Goal: Information Seeking & Learning: Learn about a topic

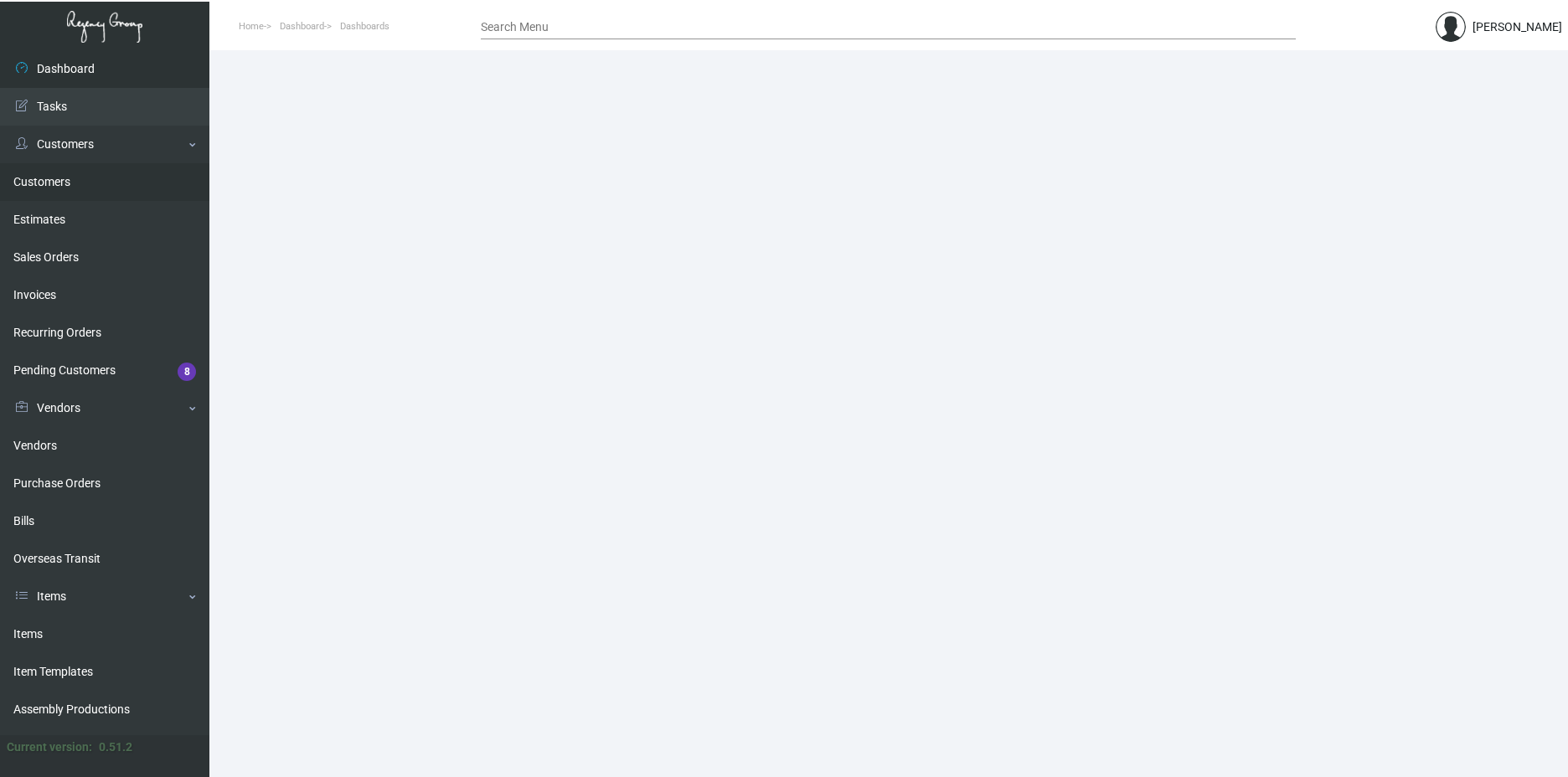
click at [77, 174] on link "Customers" at bounding box center [105, 181] width 210 height 38
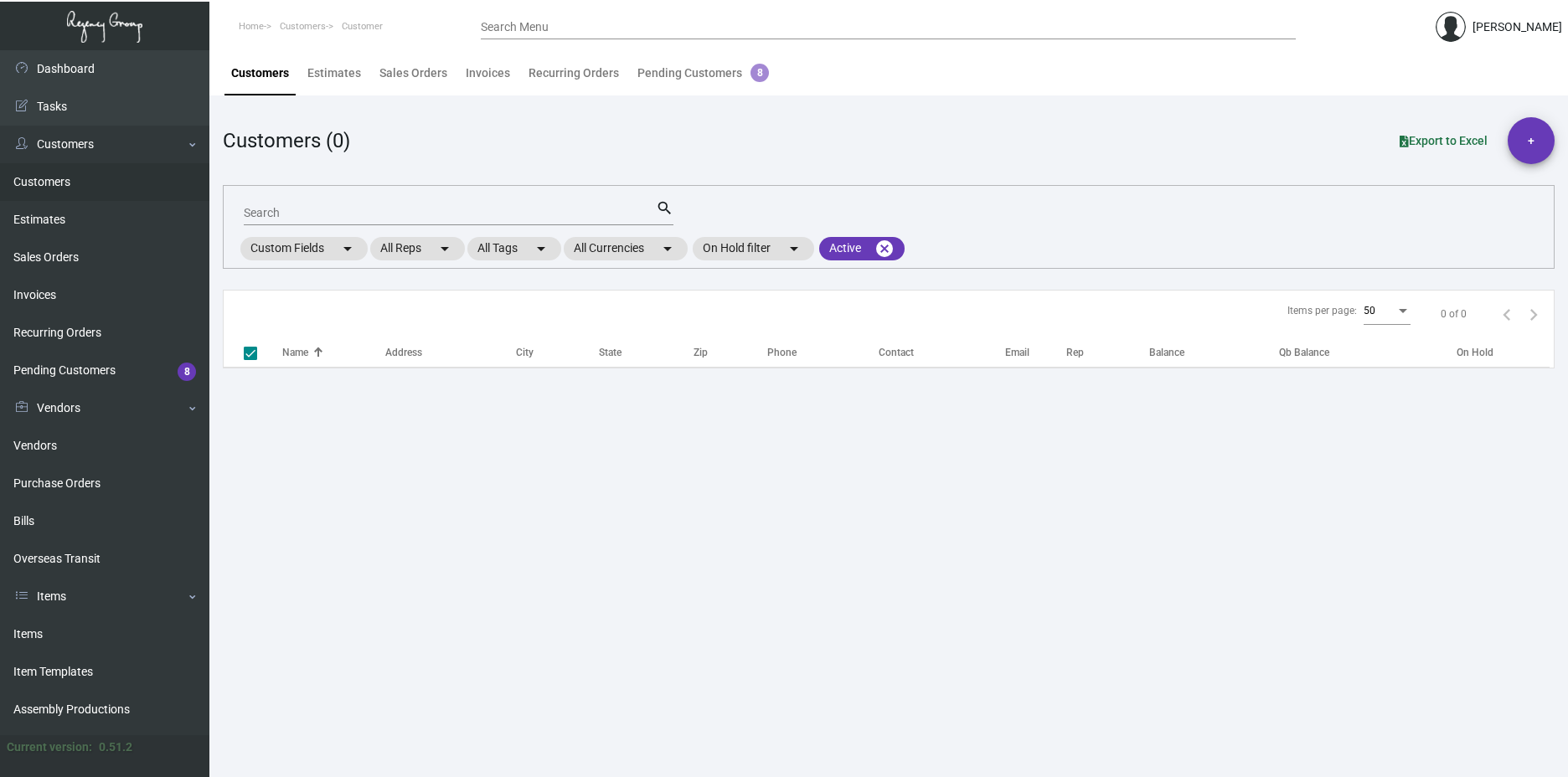
checkbox input "false"
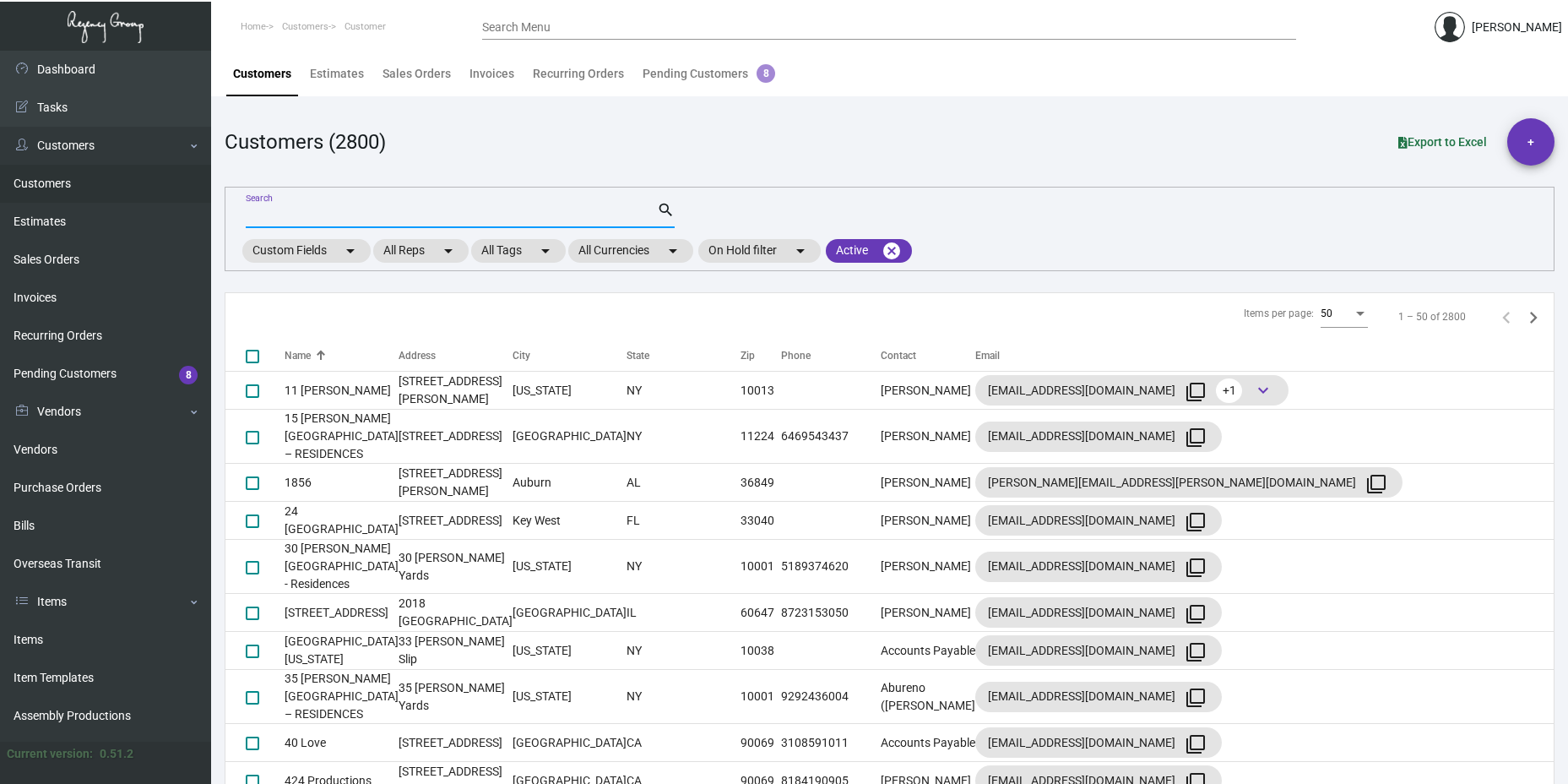
click at [374, 220] on input "Search" at bounding box center [451, 215] width 411 height 14
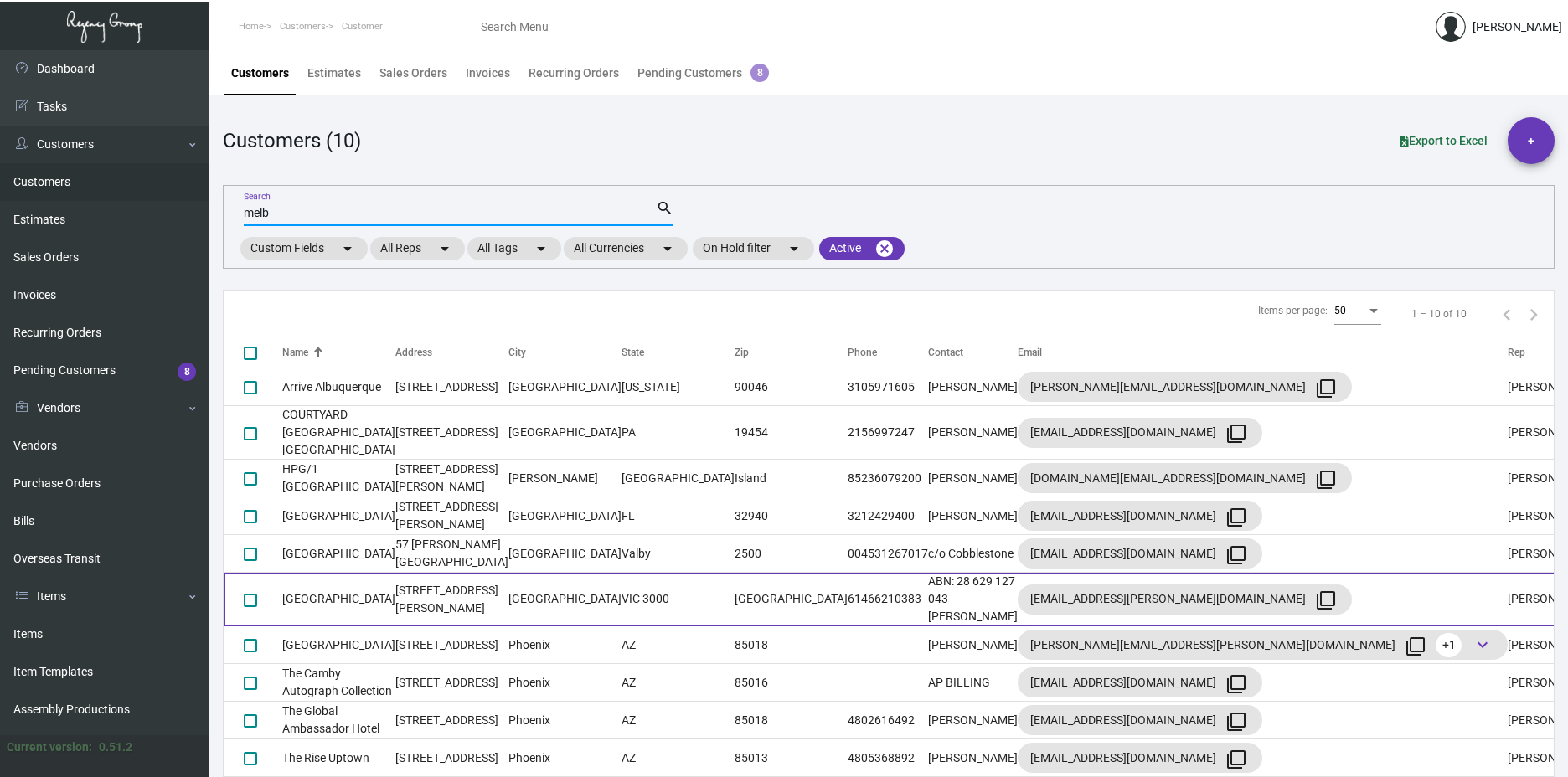
type input "melb"
click at [373, 572] on td "[GEOGRAPHIC_DATA]" at bounding box center [339, 599] width 114 height 53
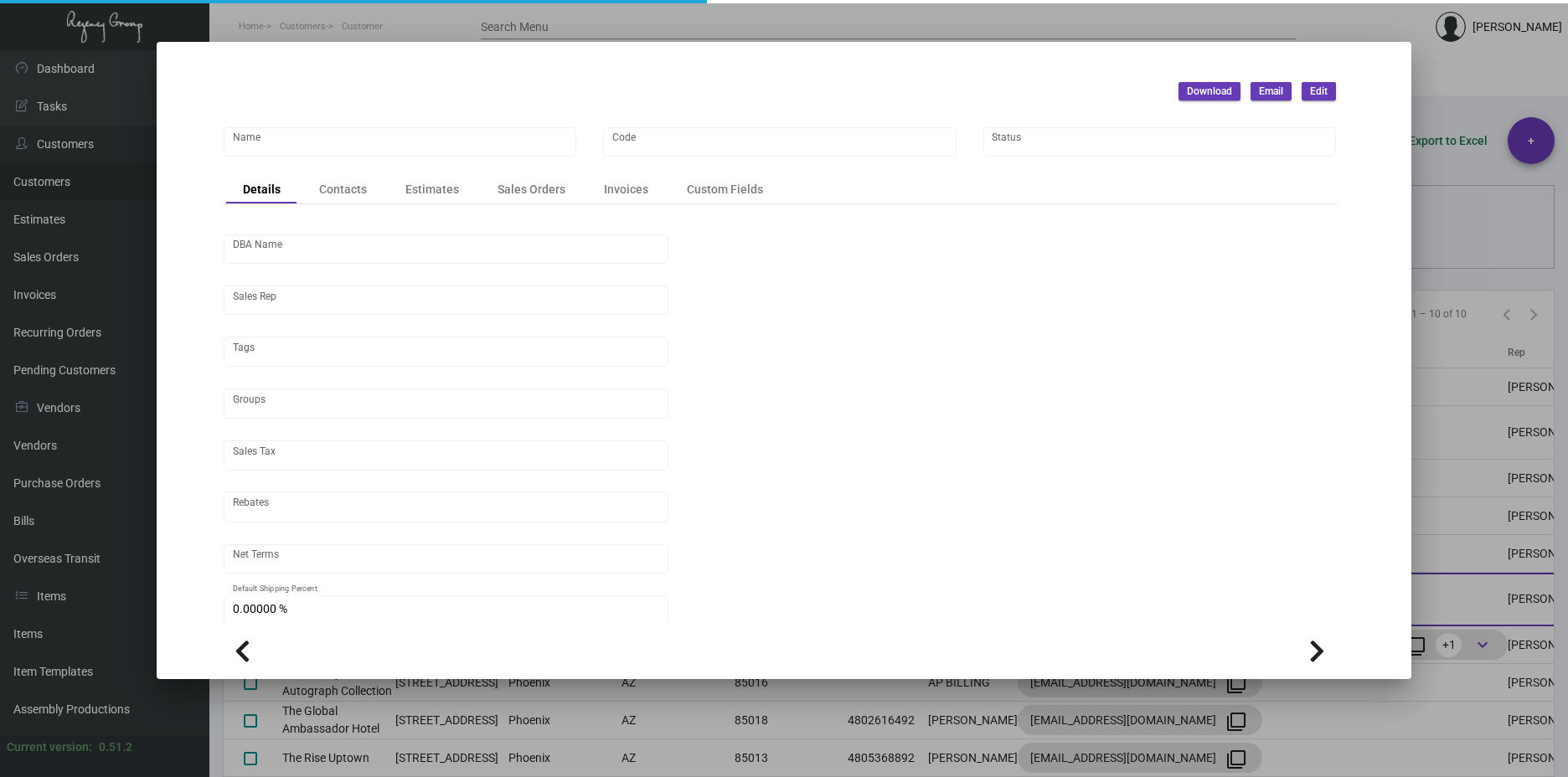
type input "[GEOGRAPHIC_DATA]"
type input "1H-ML"
type input "[PERSON_NAME]"
type input "Out of State"
type input "COD"
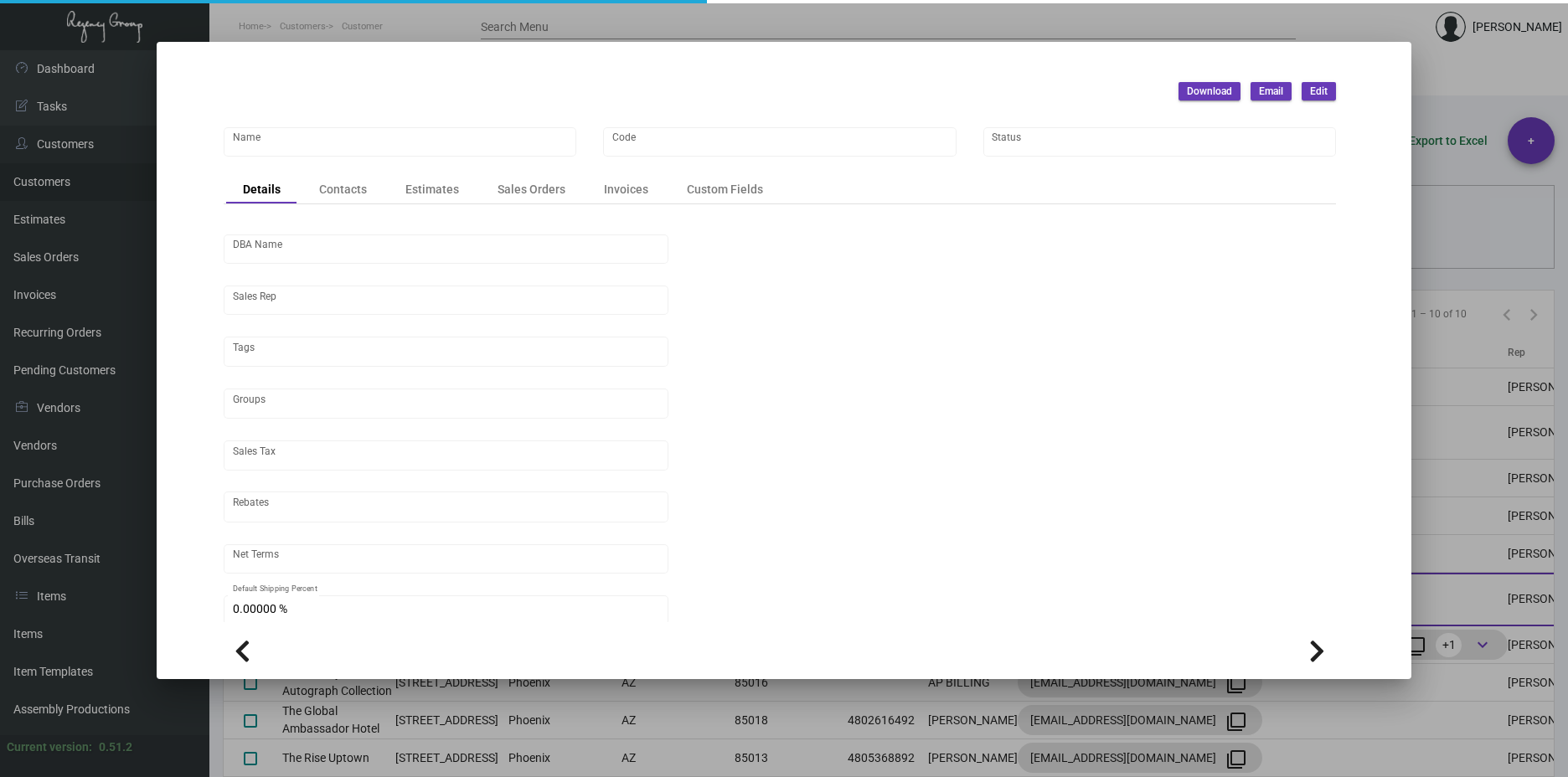
type input "United States Dollar $"
type input "$ 0.00"
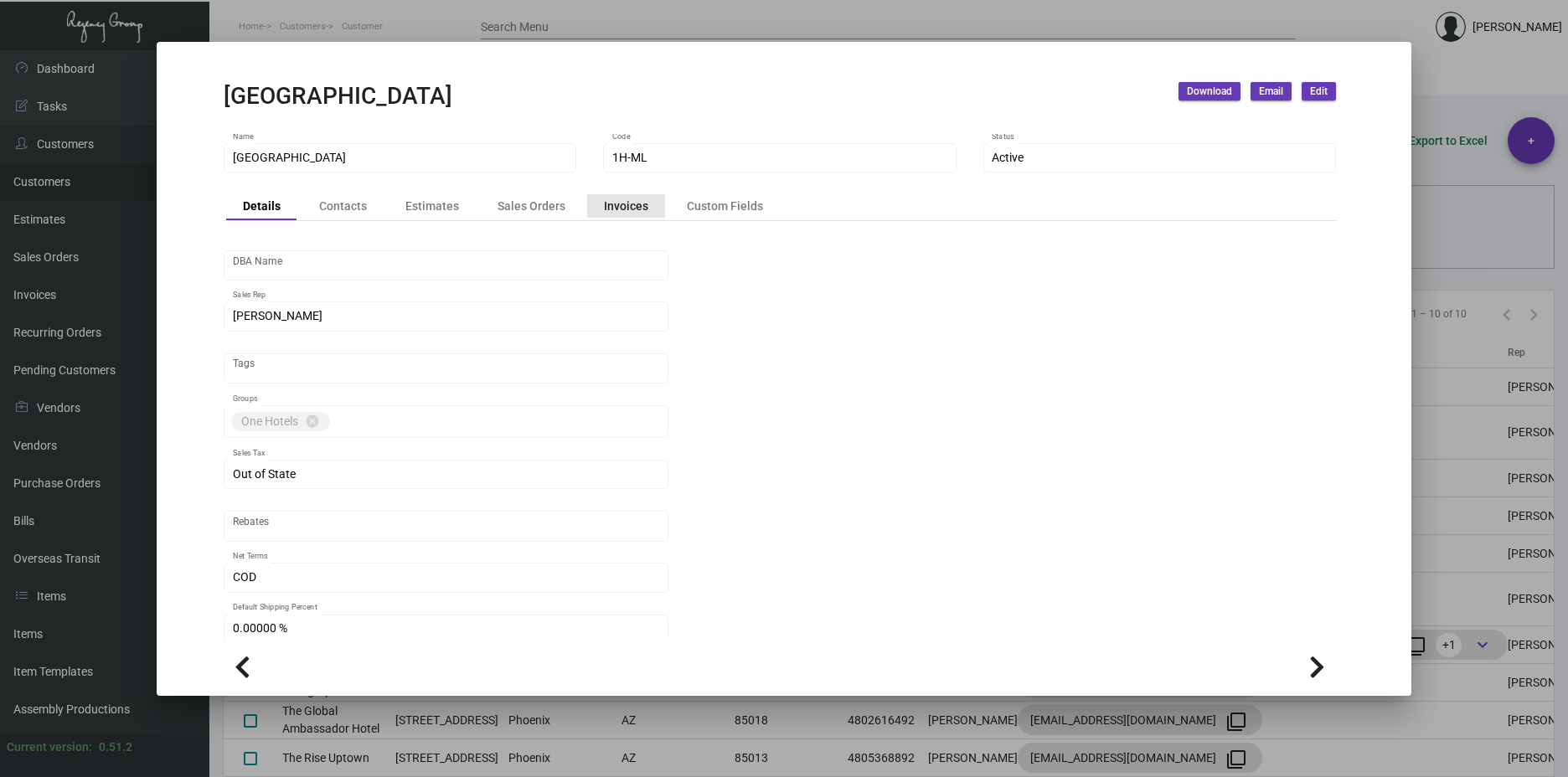
click at [628, 207] on div "Invoices" at bounding box center [626, 206] width 45 height 17
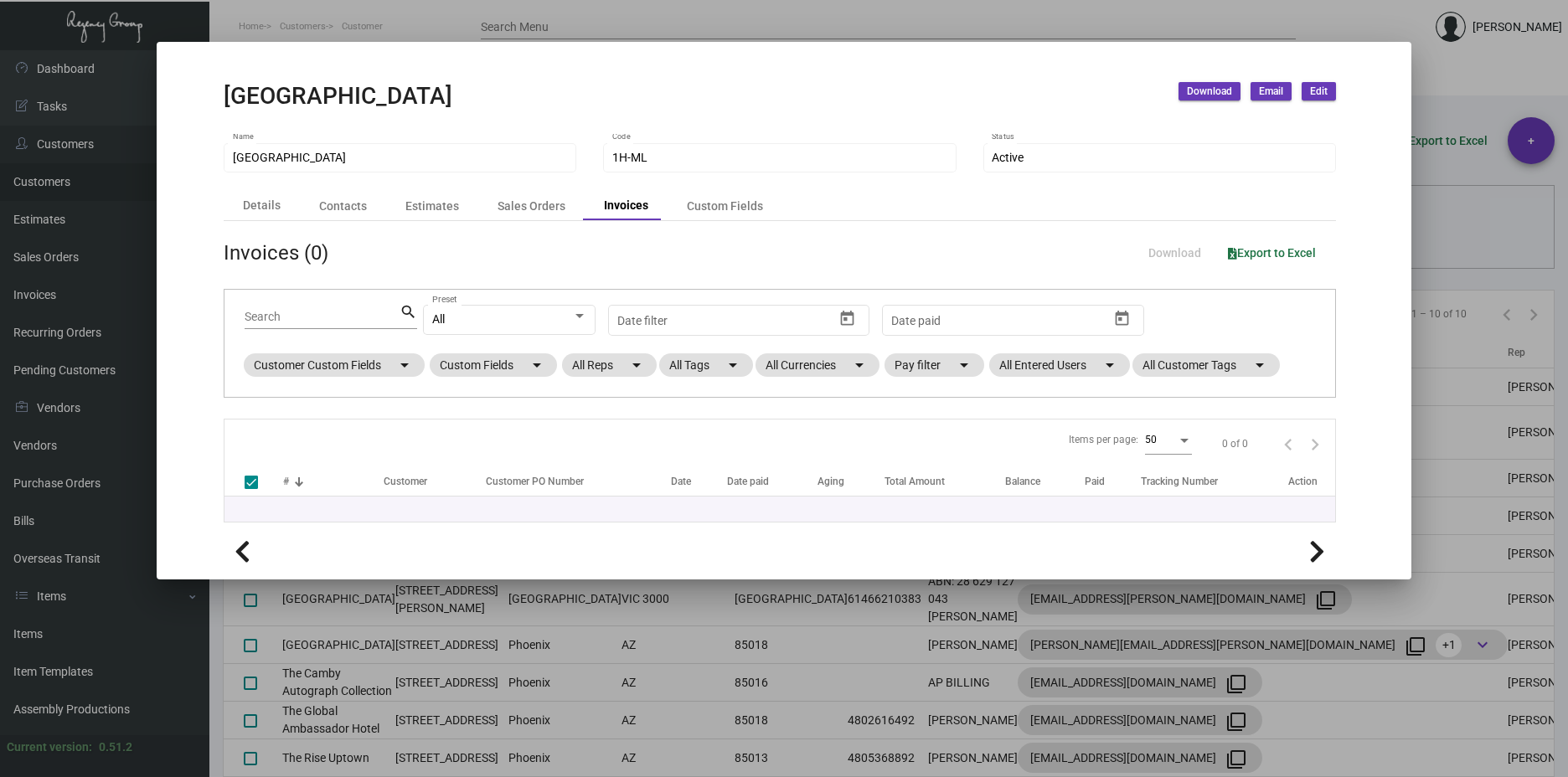
checkbox input "false"
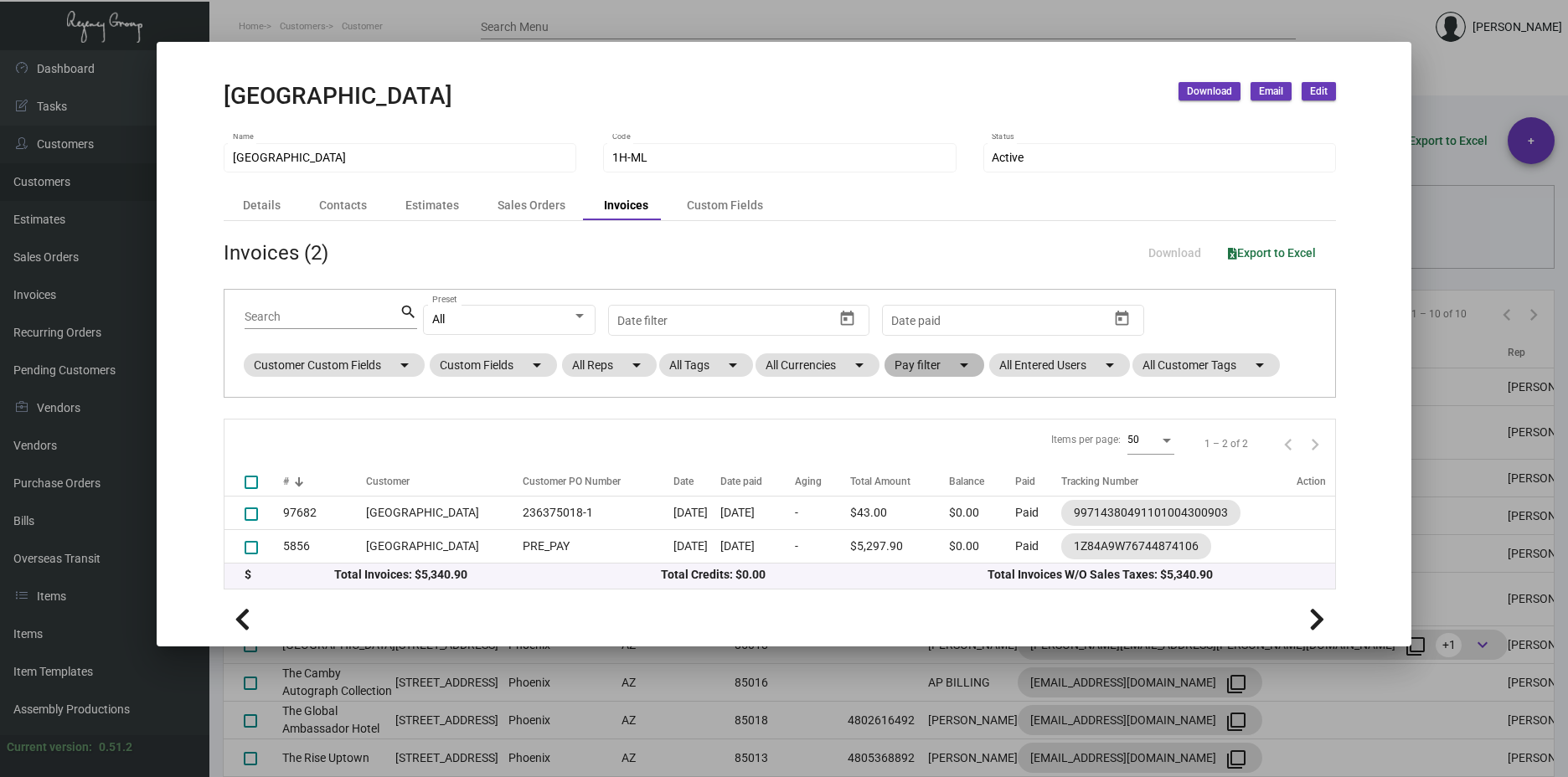
click at [939, 369] on mat-chip "Pay filter arrow_drop_down" at bounding box center [934, 365] width 100 height 23
click at [939, 370] on div at bounding box center [784, 388] width 1568 height 777
drag, startPoint x: 1442, startPoint y: 71, endPoint x: 1366, endPoint y: 92, distance: 78.8
click at [1442, 72] on div at bounding box center [784, 388] width 1568 height 777
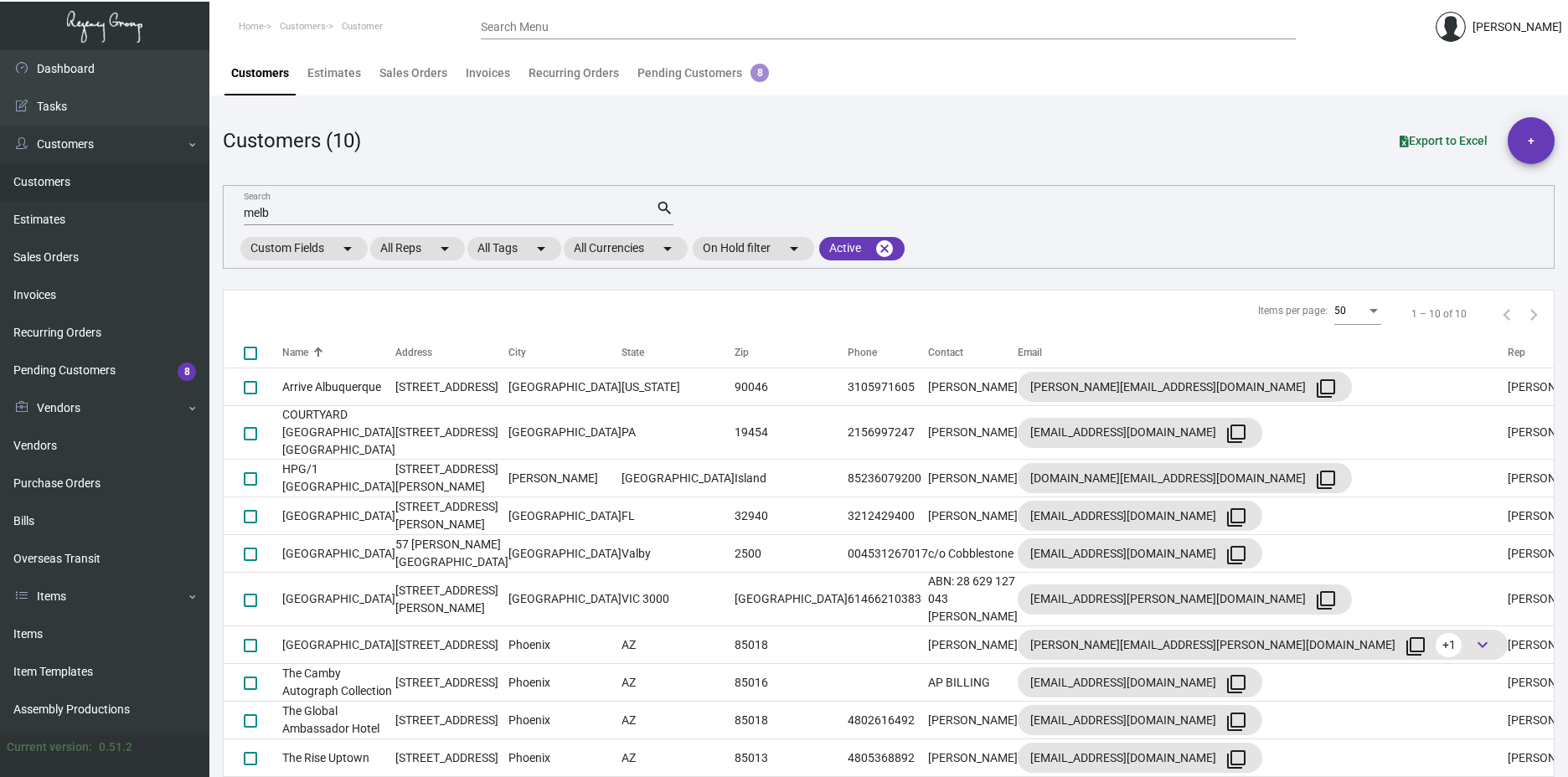
click at [443, 204] on div "melb Search" at bounding box center [449, 211] width 412 height 26
click at [444, 204] on div "melb Search" at bounding box center [449, 211] width 412 height 26
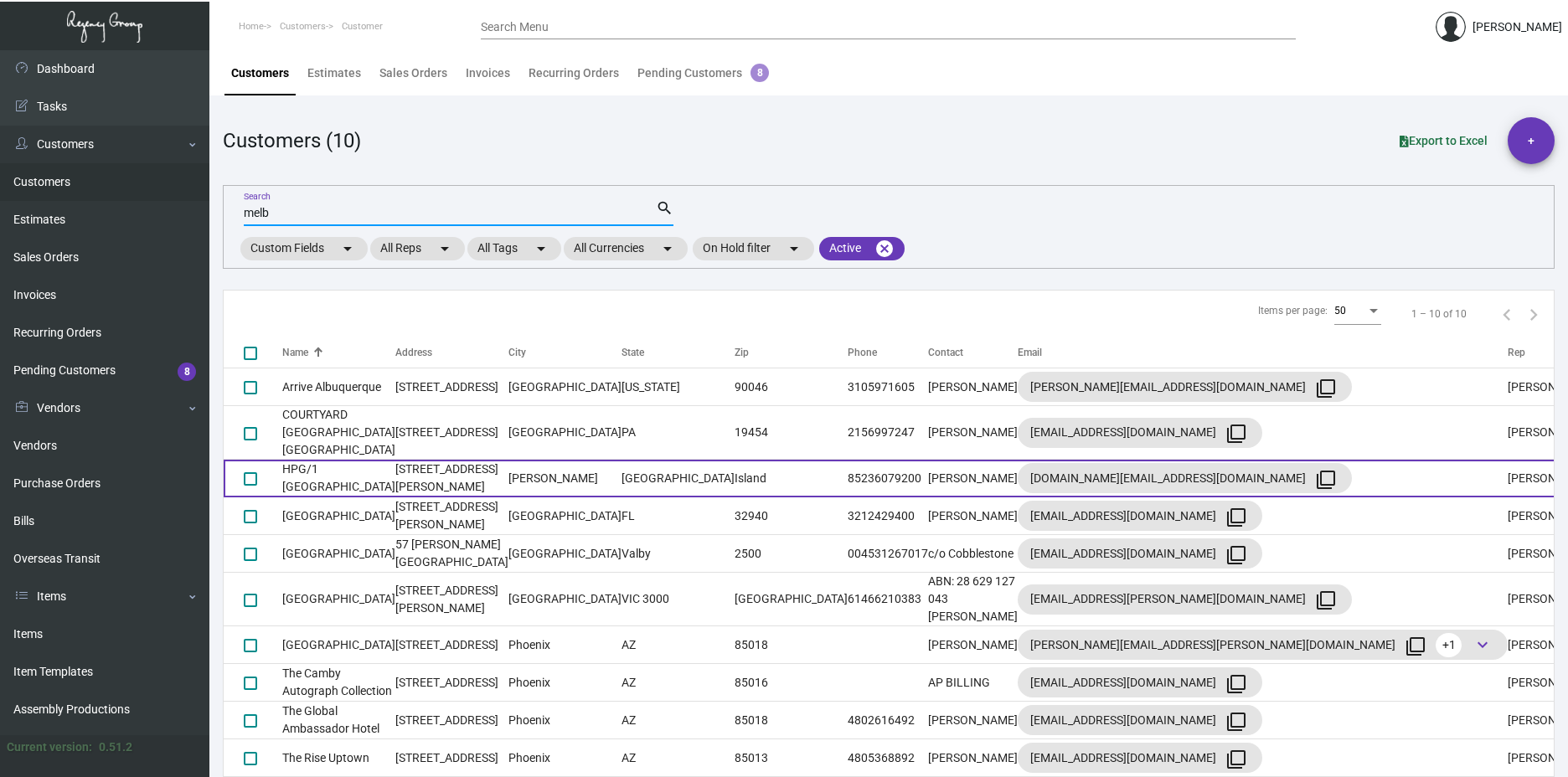
click at [395, 461] on td "HPG/1 [GEOGRAPHIC_DATA]" at bounding box center [339, 478] width 114 height 38
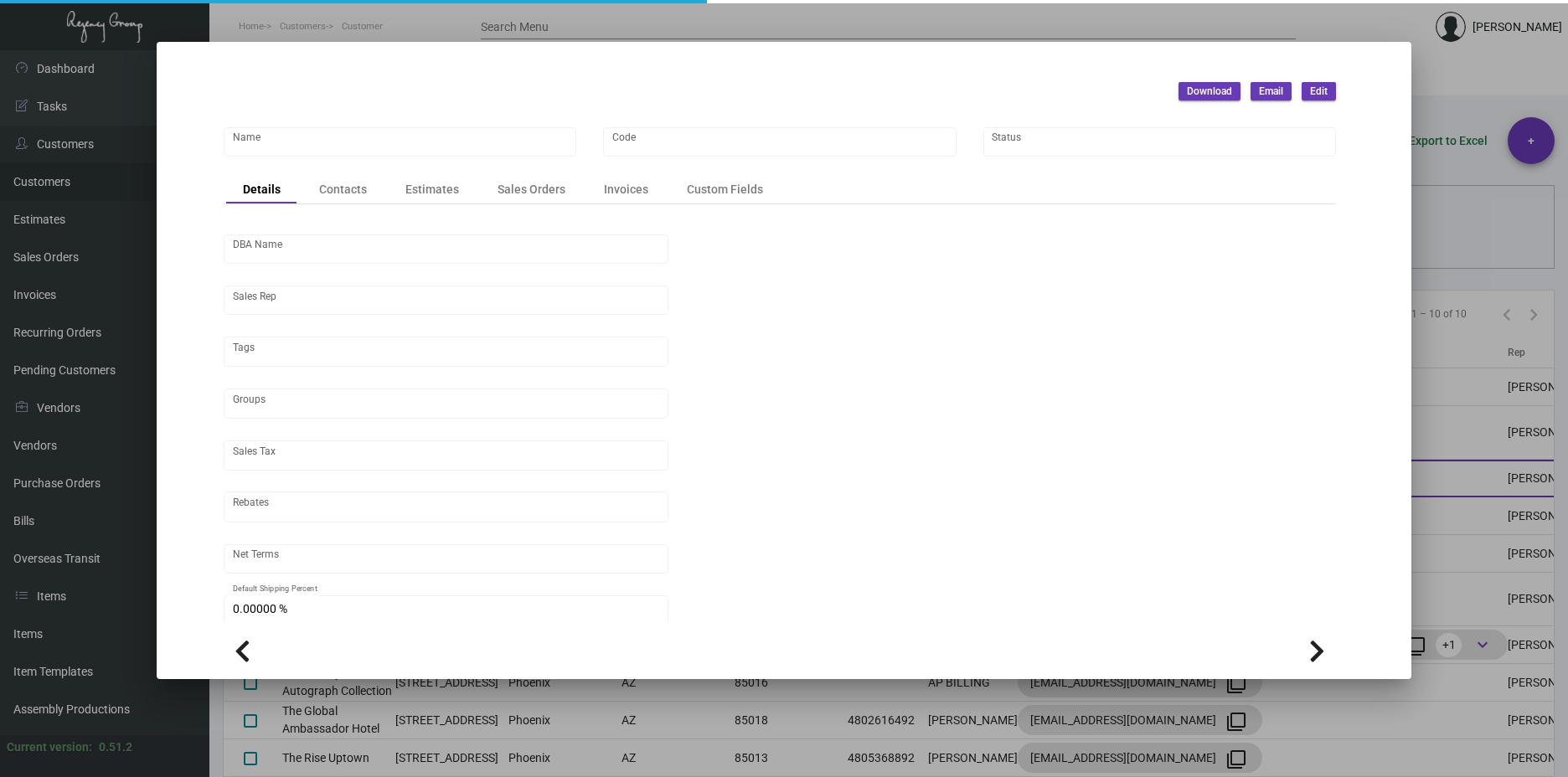
type input "HPG/1 [GEOGRAPHIC_DATA]"
type input "1htmel"
type input "ASSET1 WTH PTY Ltd"
type input "[PERSON_NAME]"
type input "Out of State"
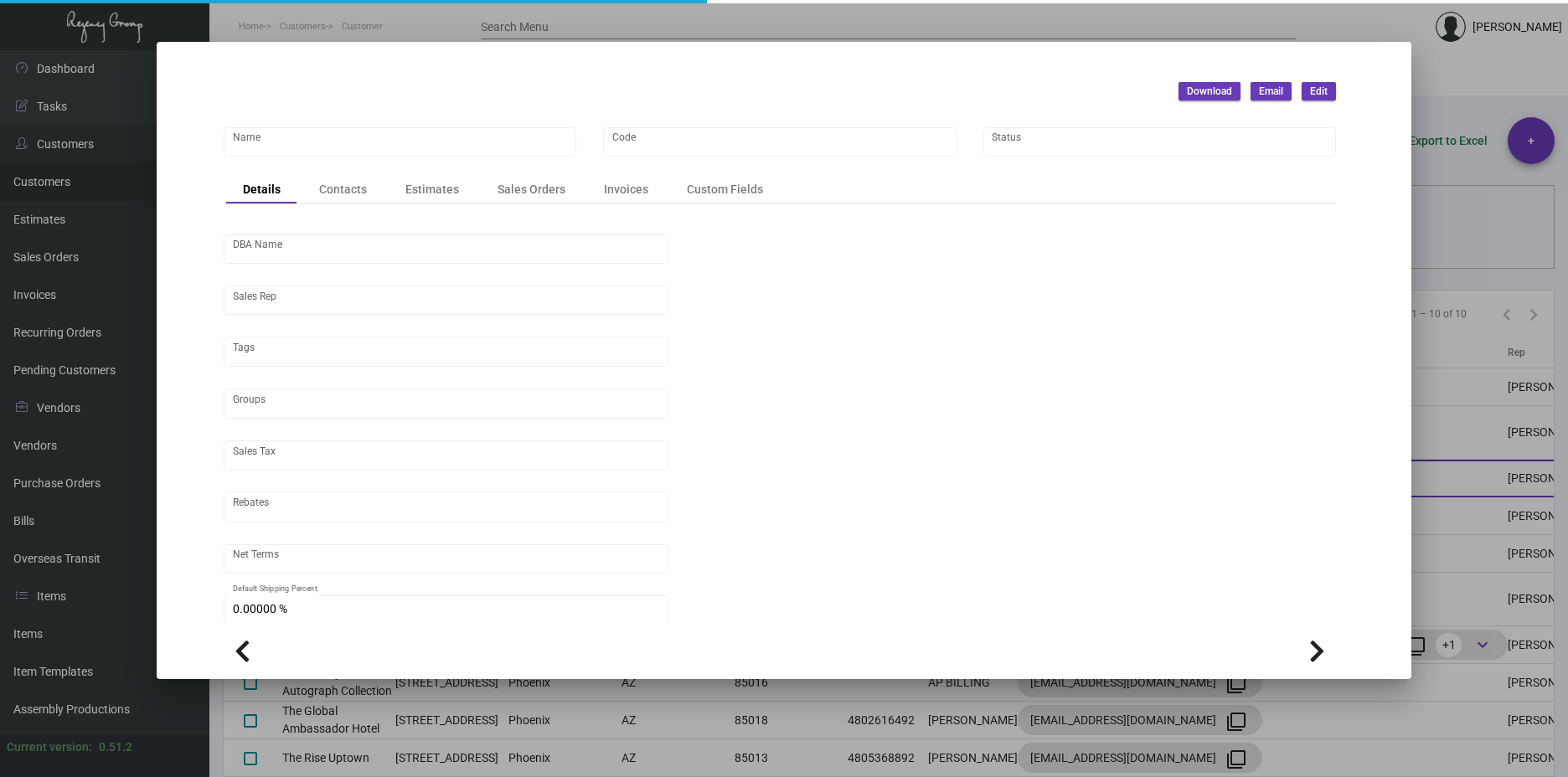
type input "COD"
type input "United States Dollar $"
type input "$ 0.00"
checkbox input "true"
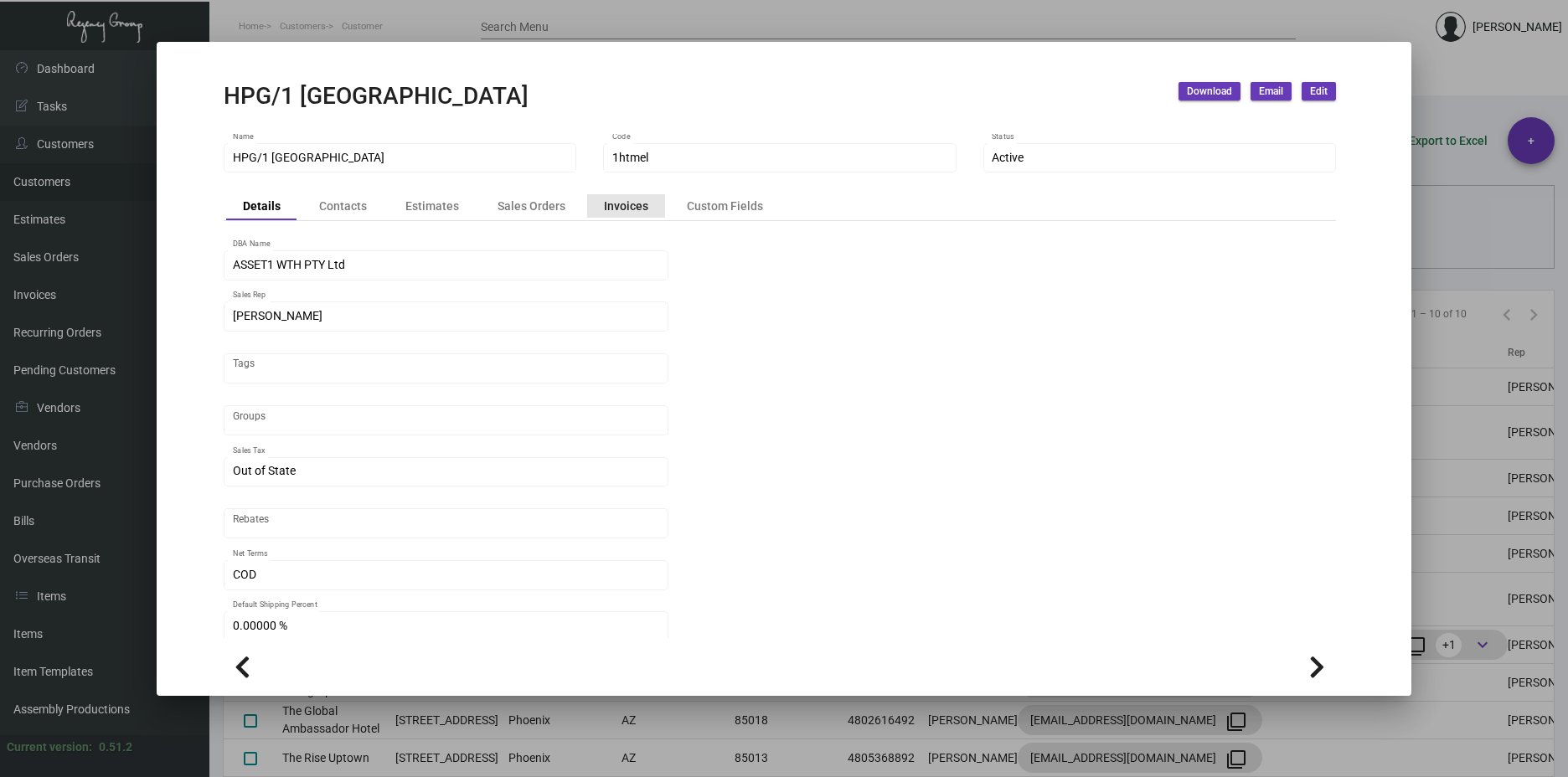
click at [634, 209] on div "Invoices" at bounding box center [626, 206] width 45 height 17
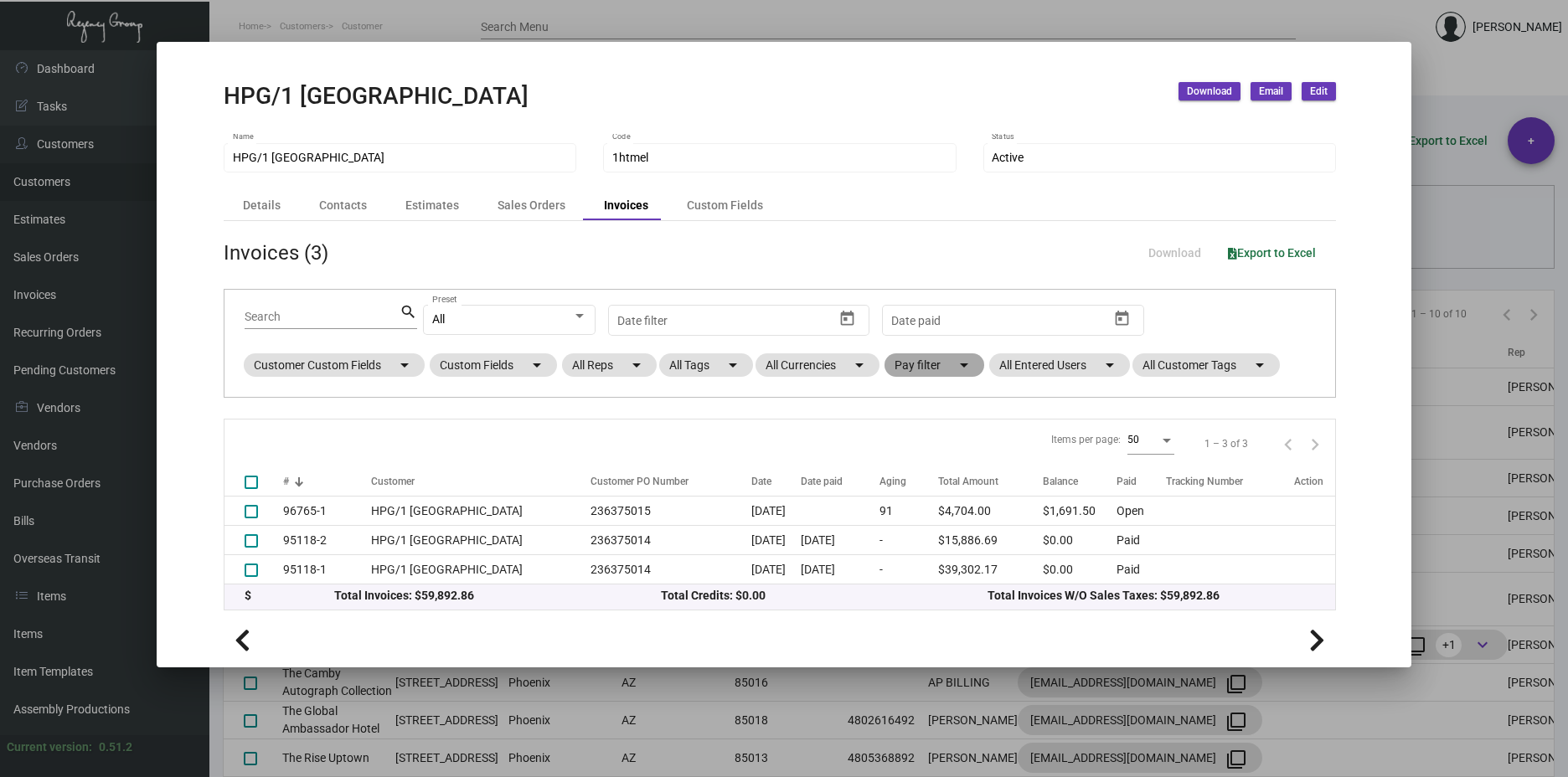
click at [933, 362] on mat-chip "Pay filter arrow_drop_down" at bounding box center [934, 365] width 100 height 23
click at [933, 365] on div at bounding box center [784, 388] width 1568 height 777
click at [812, 402] on app-invoices-list "Invoices (3) Download Export to Excel Search search All Preset Start date – Dat…" at bounding box center [779, 424] width 1112 height 373
click at [1468, 141] on div at bounding box center [784, 388] width 1568 height 777
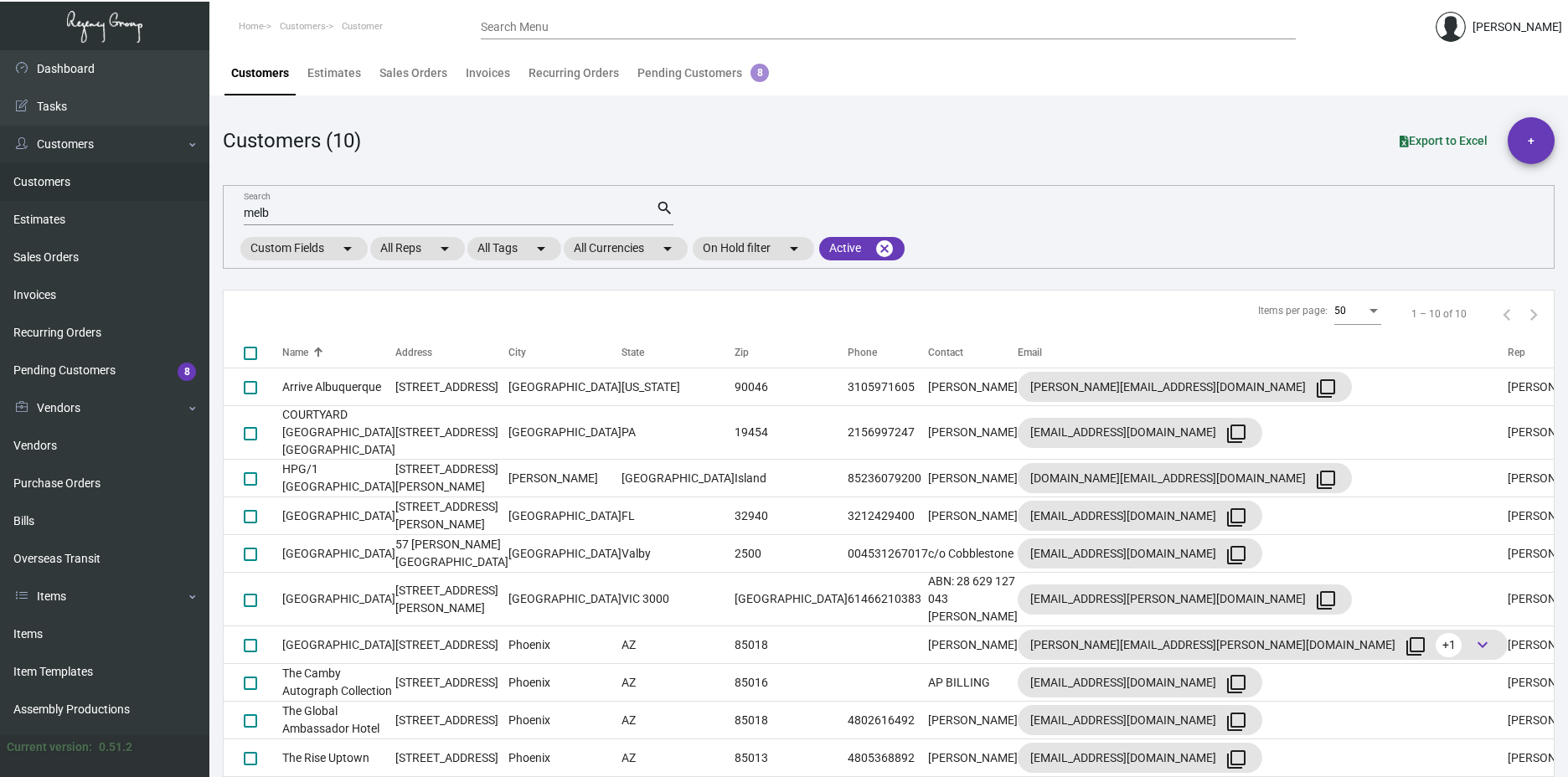
click at [264, 137] on div "Customers (10)" at bounding box center [292, 140] width 138 height 30
click at [253, 138] on div "Customers (10)" at bounding box center [292, 140] width 138 height 30
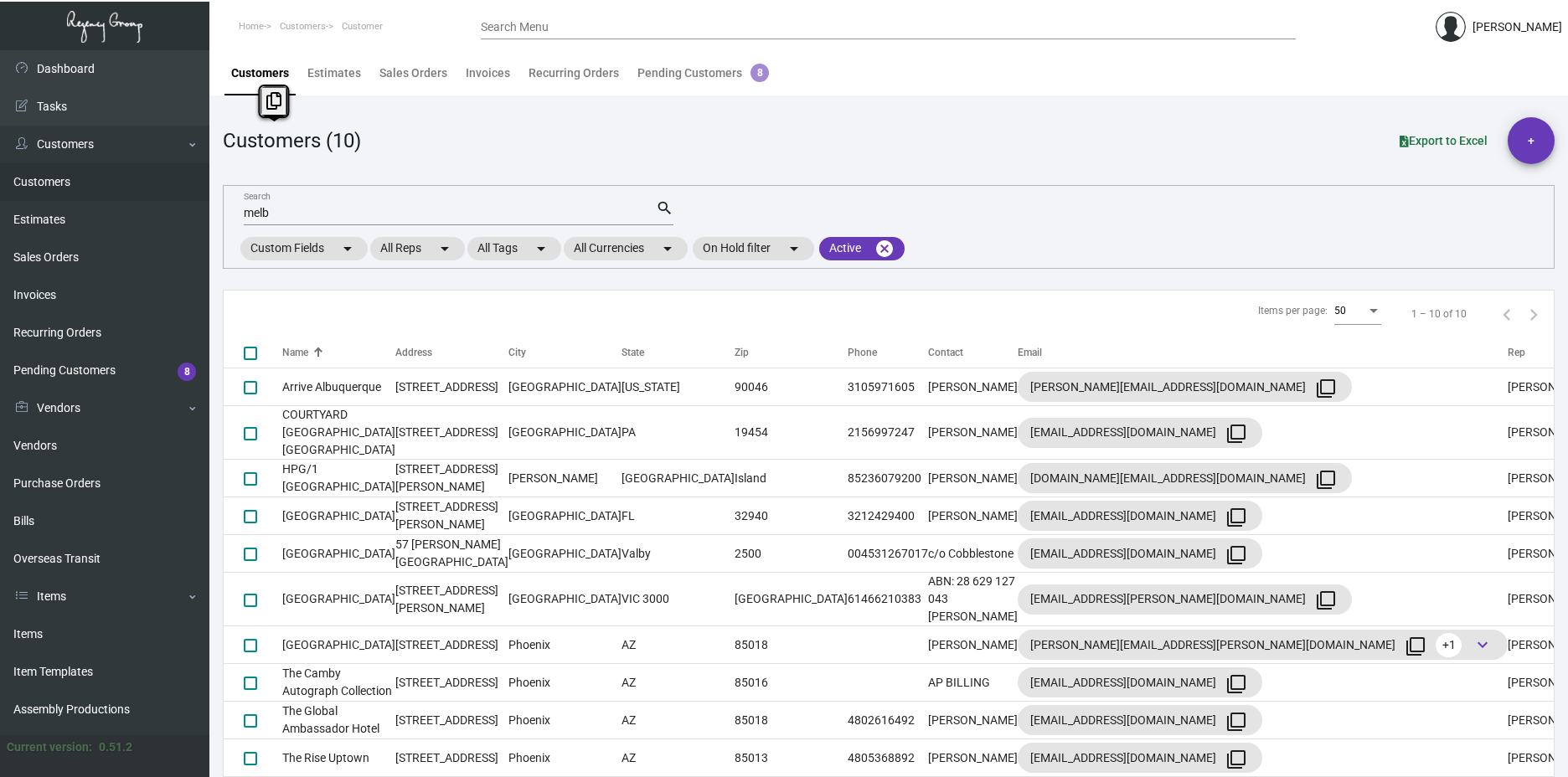
click at [253, 138] on div "Customers (10)" at bounding box center [292, 140] width 138 height 30
click at [369, 147] on div "Customers (10) Export to Excel +" at bounding box center [889, 141] width 1331 height 47
click at [347, 142] on div "Customers (10)" at bounding box center [292, 140] width 138 height 30
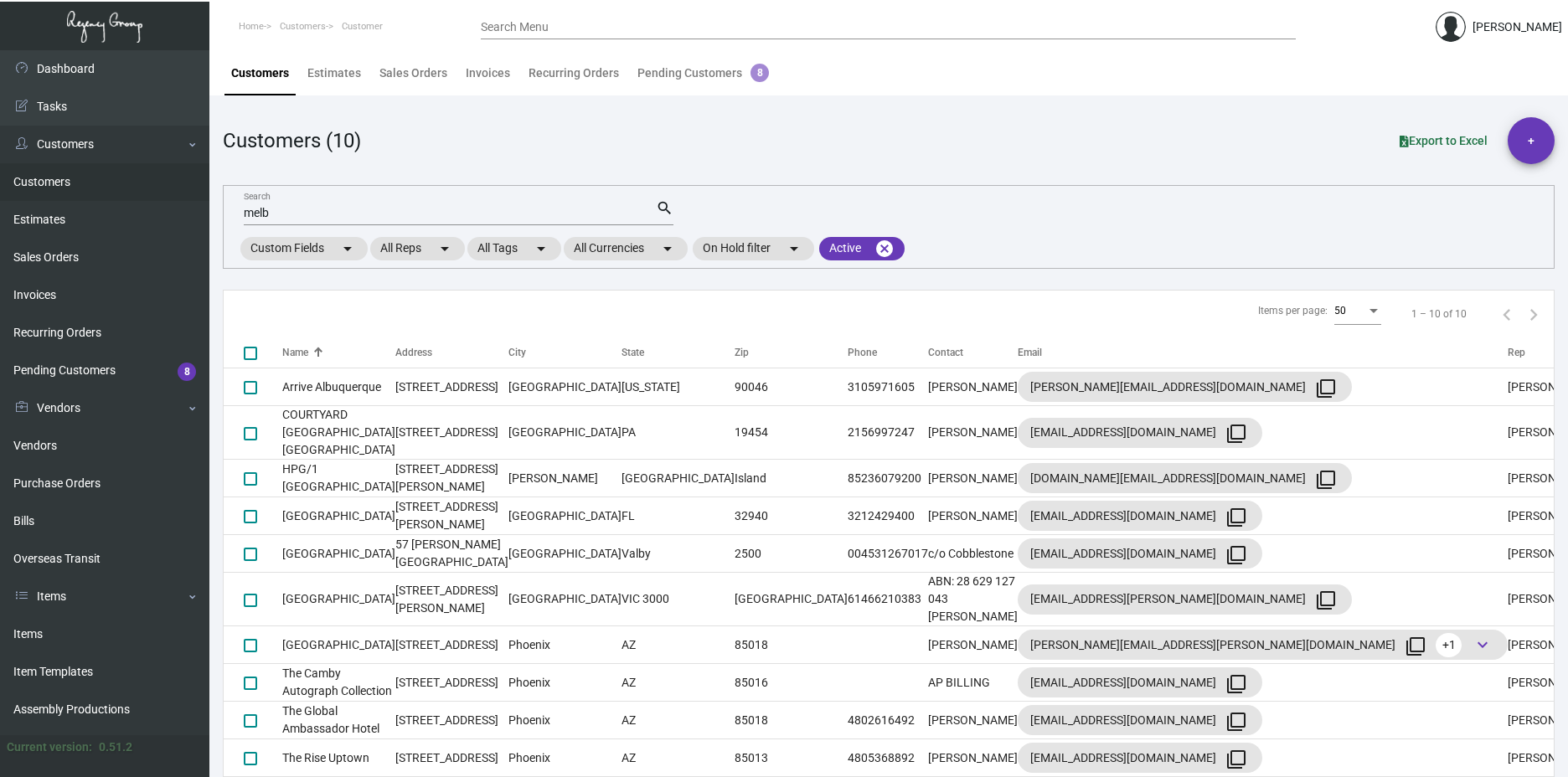
click at [347, 142] on div "Customers (10)" at bounding box center [292, 140] width 138 height 30
click at [315, 139] on div "Customers (10)" at bounding box center [292, 140] width 138 height 30
click at [316, 111] on main "Customers Estimates Sales Orders Invoices Recurring Orders Pending Customers 8 …" at bounding box center [889, 418] width 1358 height 736
click at [316, 111] on body "Home Customers Customer Search Menu [PERSON_NAME] Dashboard Dashboard Tasks Cus…" at bounding box center [784, 388] width 1568 height 777
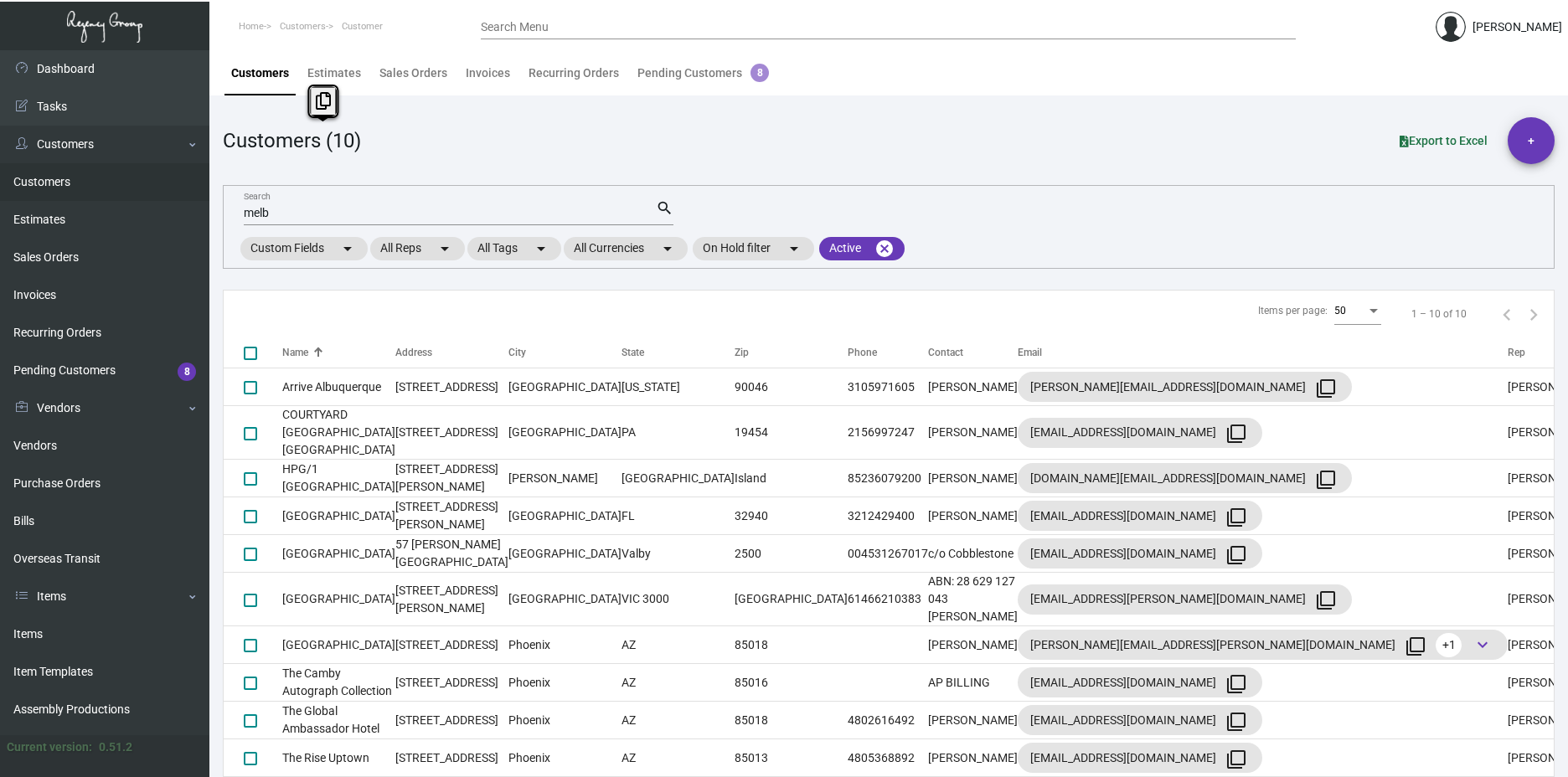
click at [316, 111] on button at bounding box center [323, 101] width 27 height 30
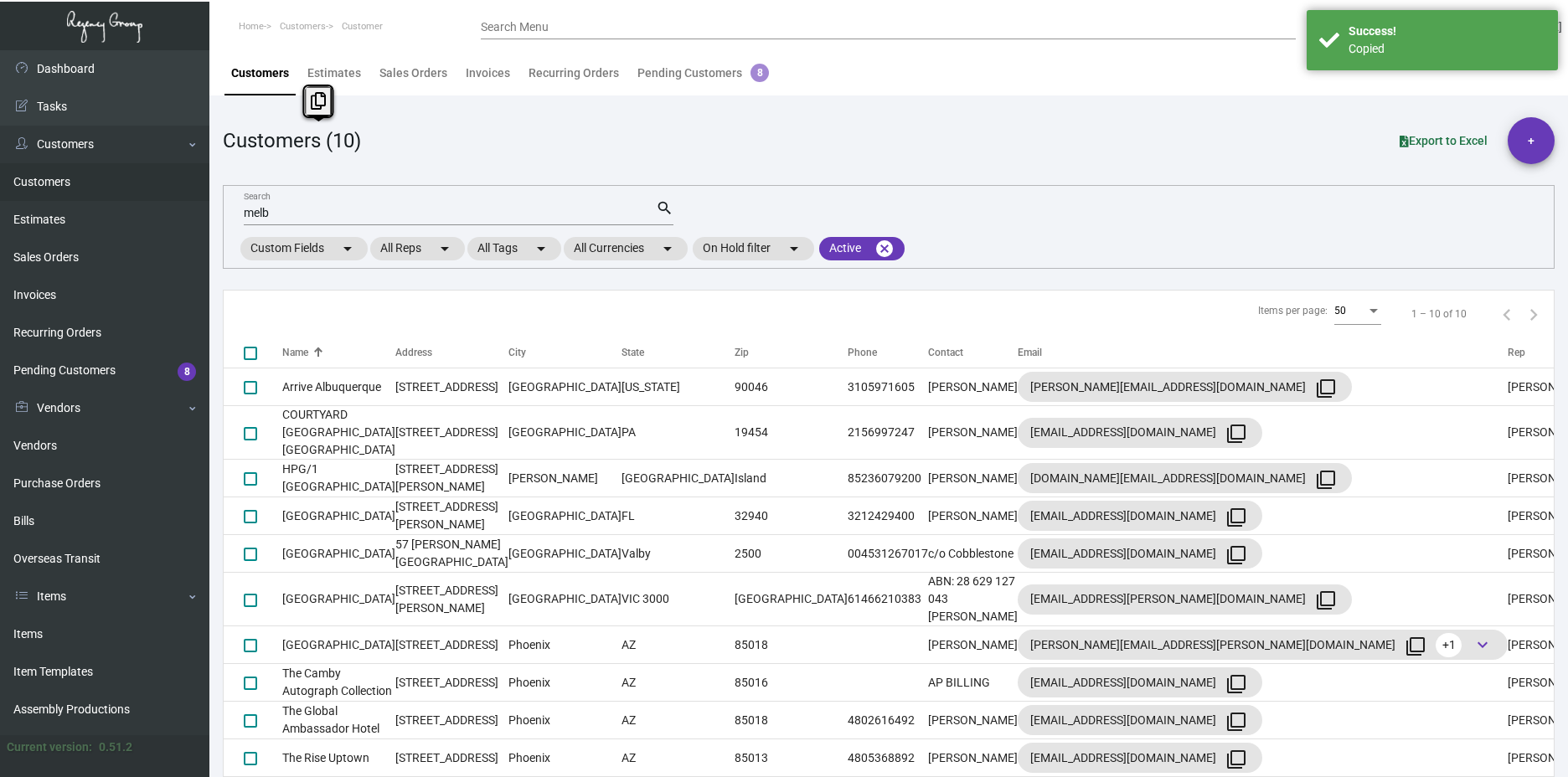
drag, startPoint x: 366, startPoint y: 144, endPoint x: 278, endPoint y: 144, distance: 88.0
click at [278, 144] on div "Customers (10) Export to Excel +" at bounding box center [889, 141] width 1331 height 47
click at [280, 145] on div "Customers (10)" at bounding box center [292, 140] width 138 height 30
